Goal: Transaction & Acquisition: Purchase product/service

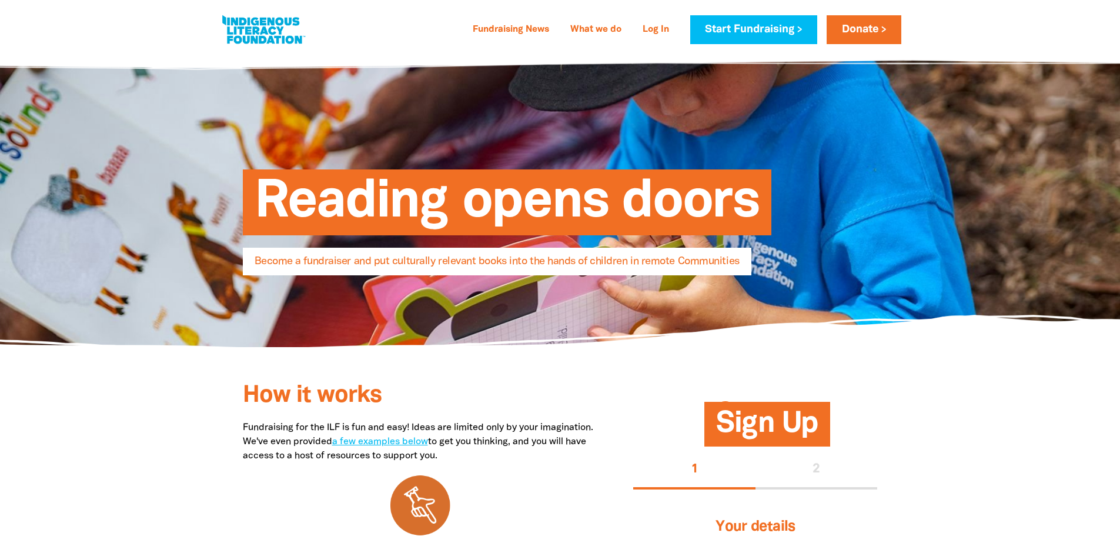
select select "AU"
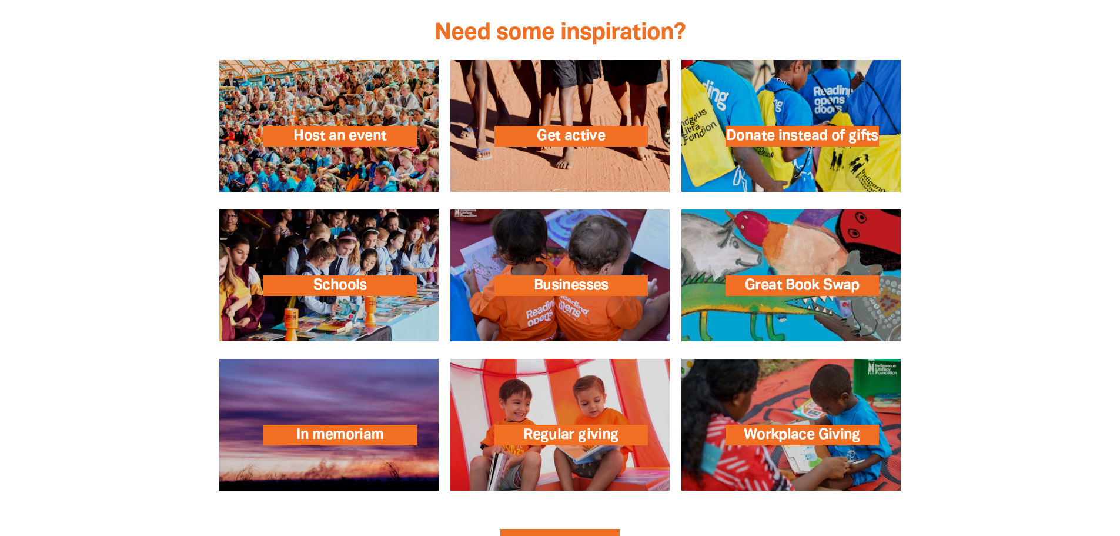
scroll to position [1822, 0]
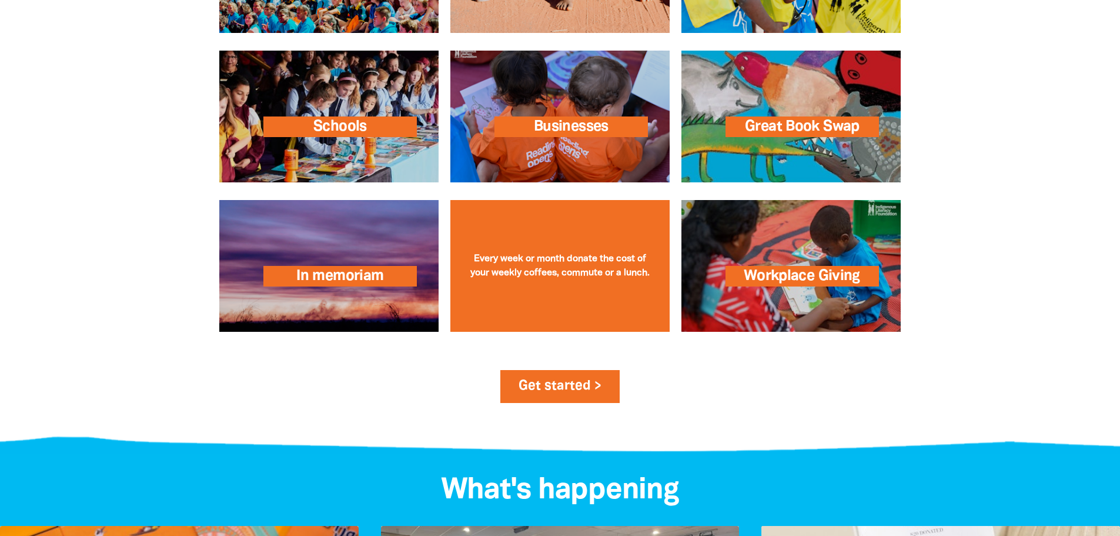
click at [605, 283] on div "Regular giving Every week or month donate the cost of your weekly coffees, comm…" at bounding box center [559, 266] width 219 height 132
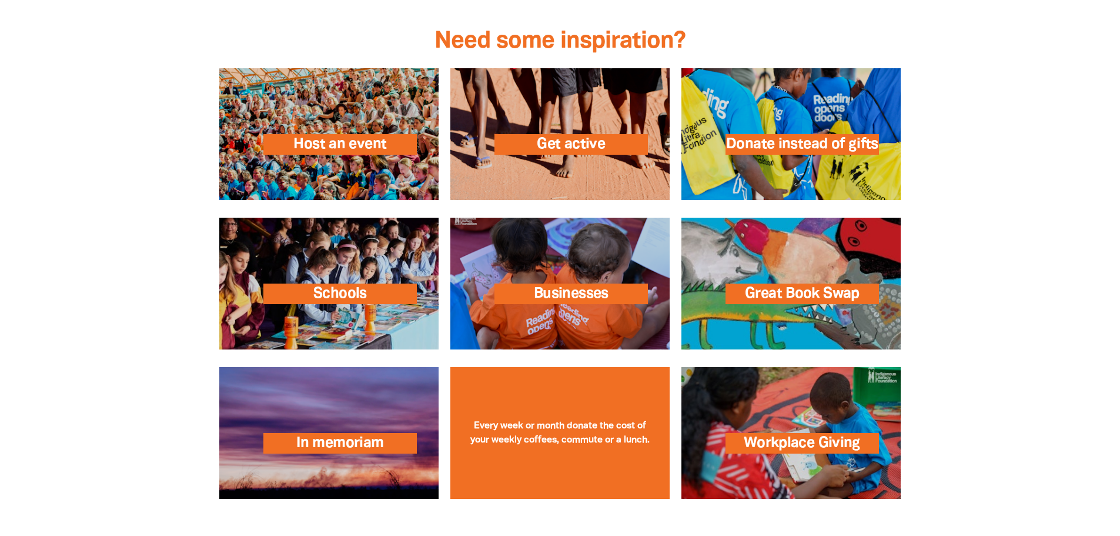
scroll to position [1705, 0]
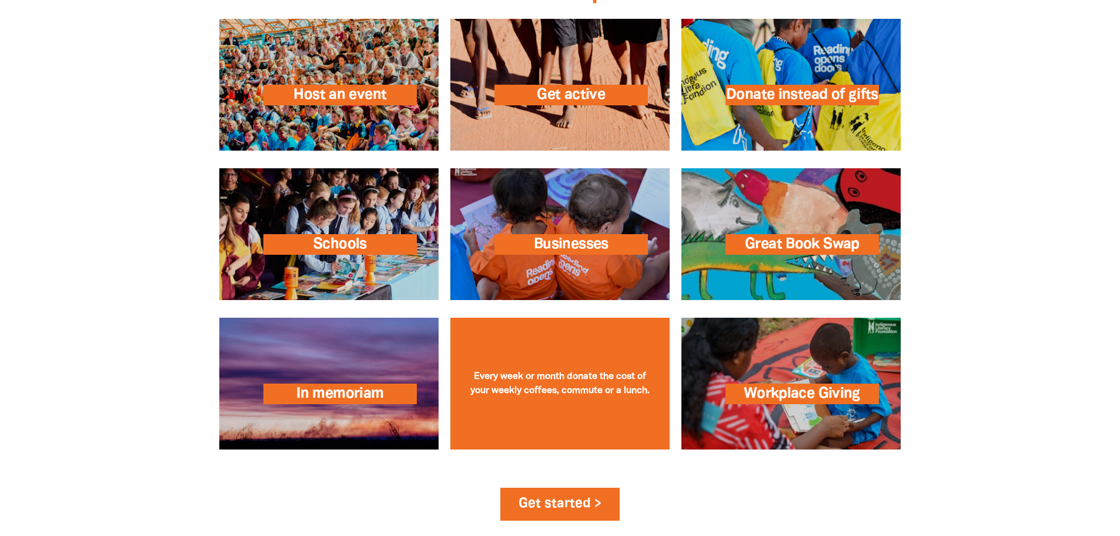
click at [595, 429] on link at bounding box center [559, 383] width 219 height 132
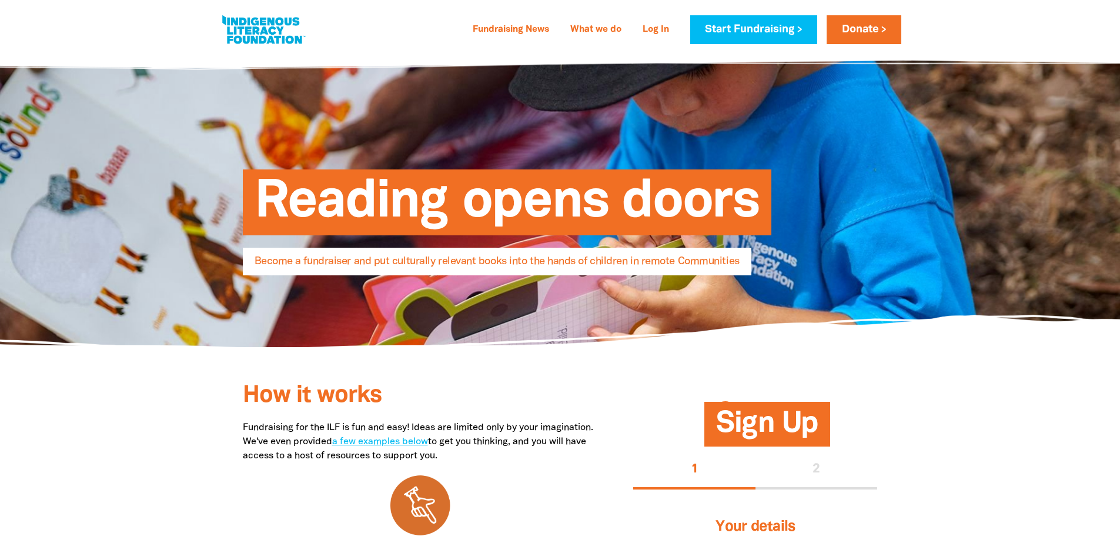
select select "AU"
